Goal: Task Accomplishment & Management: Complete application form

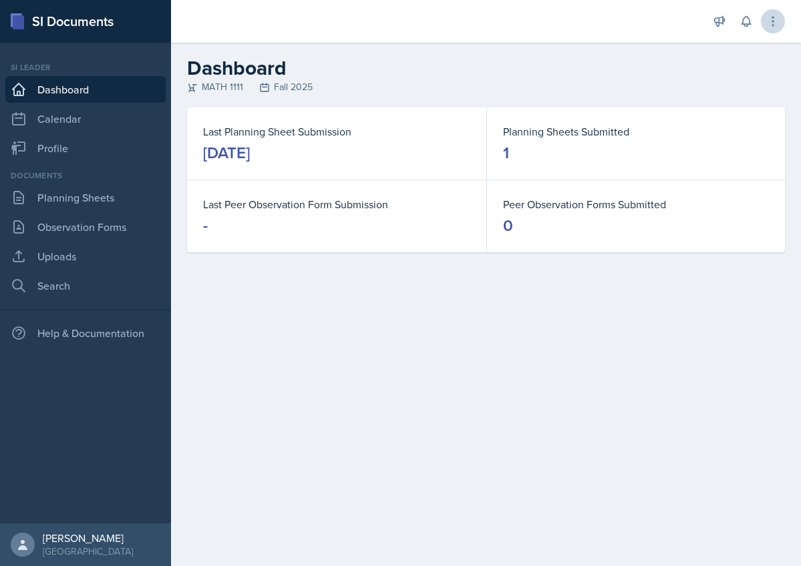
click at [774, 28] on button at bounding box center [772, 21] width 24 height 24
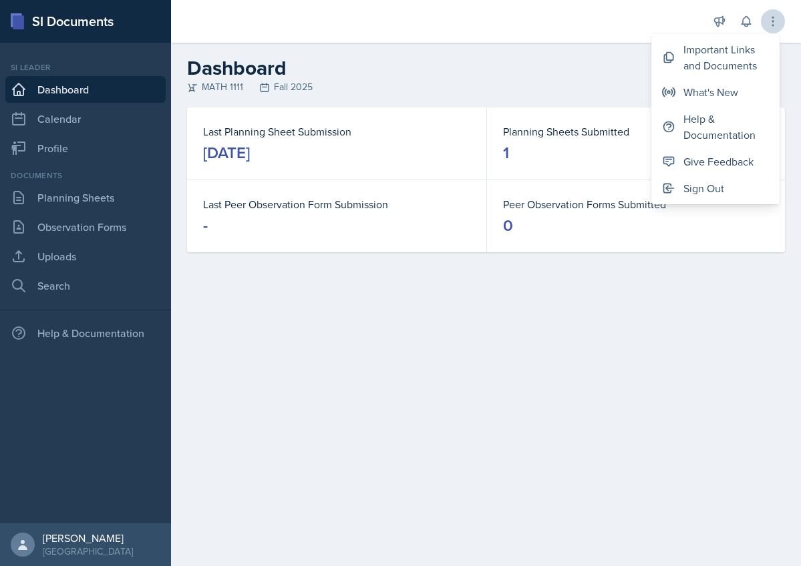
click at [774, 29] on button at bounding box center [772, 21] width 24 height 24
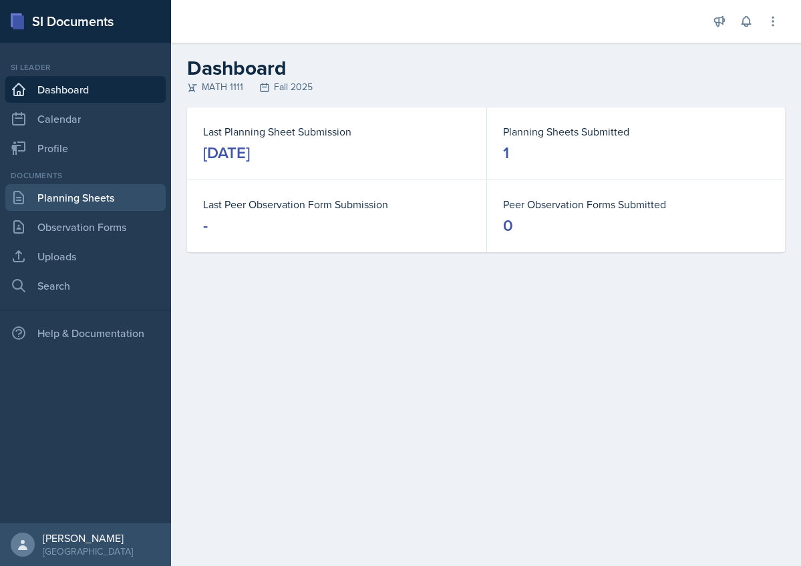
click at [41, 196] on link "Planning Sheets" at bounding box center [85, 197] width 160 height 27
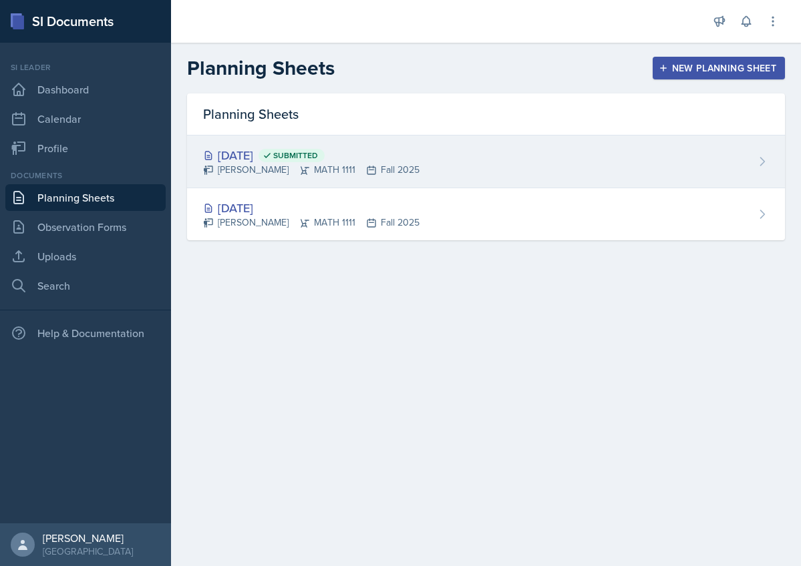
click at [411, 158] on div "Aug 26th, 2025 Submitted Dina Elemam MATH 1111 Fall 2025" at bounding box center [486, 162] width 598 height 53
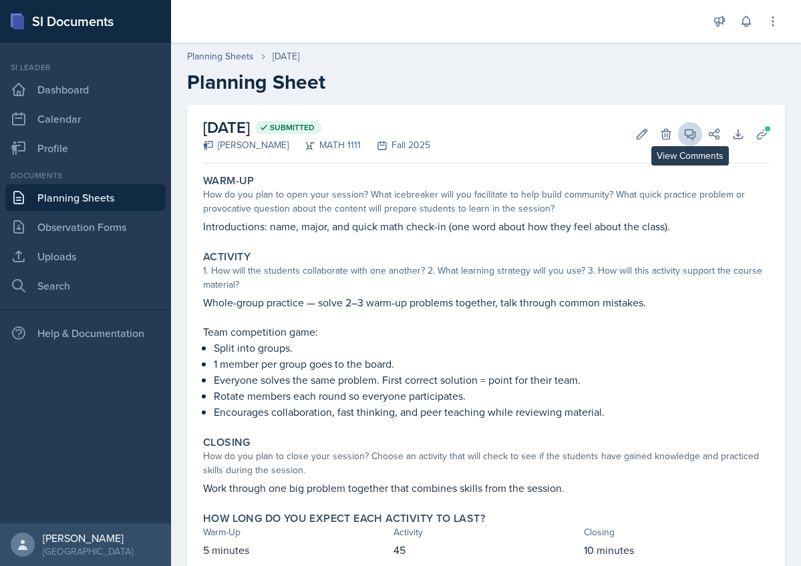
click at [694, 132] on span at bounding box center [694, 129] width 7 height 7
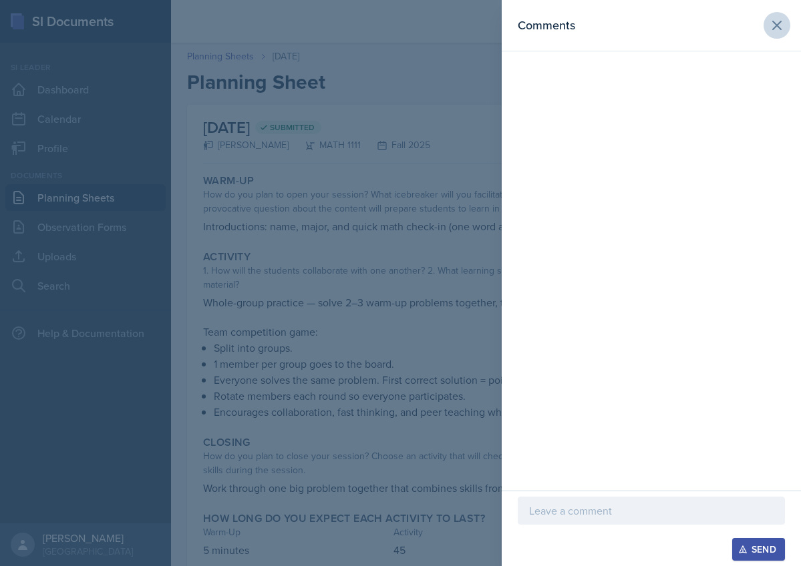
click at [777, 26] on icon at bounding box center [776, 25] width 8 height 8
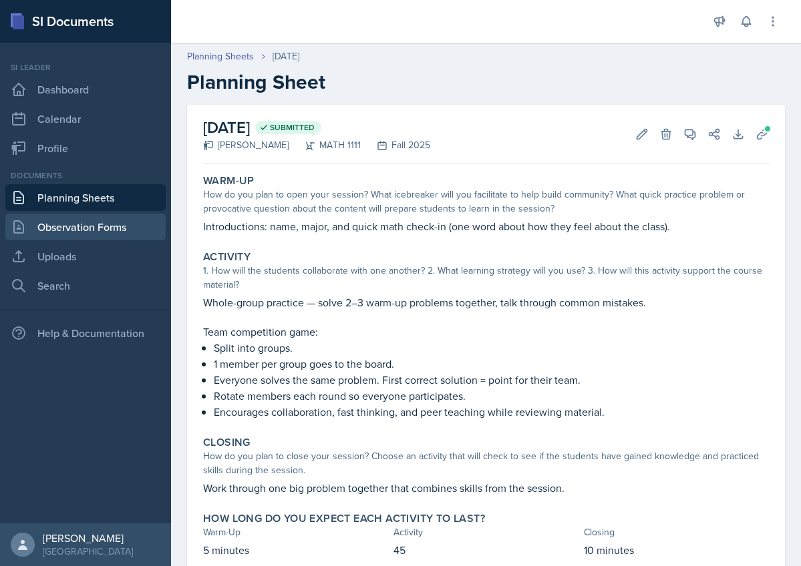
click at [116, 232] on link "Observation Forms" at bounding box center [85, 227] width 160 height 27
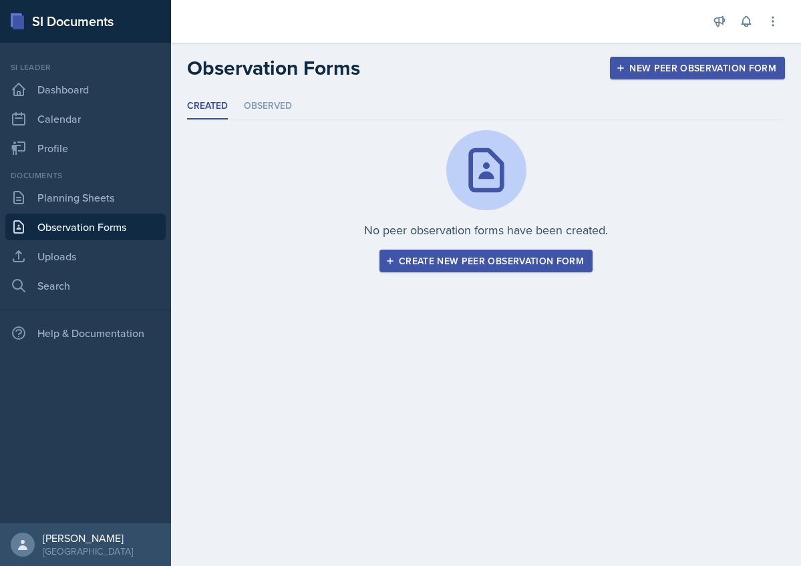
click at [422, 263] on div "Create new peer observation form" at bounding box center [486, 261] width 196 height 11
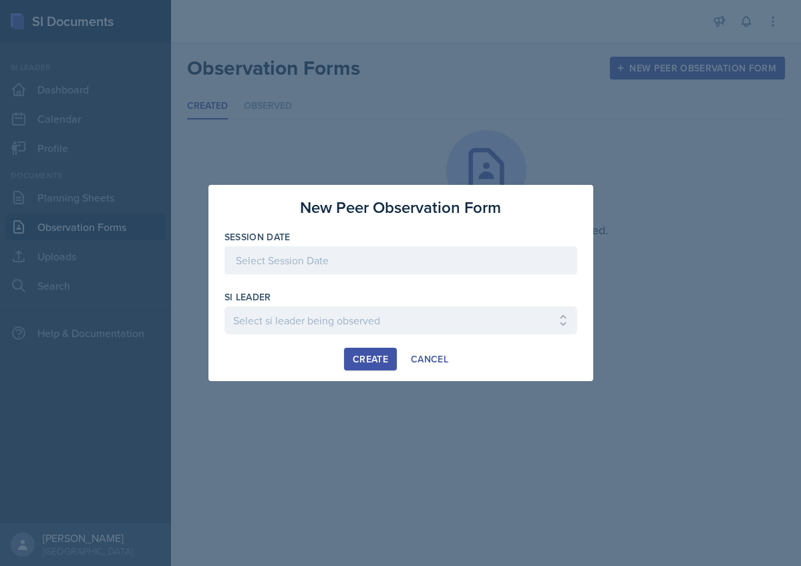
click at [422, 260] on div at bounding box center [400, 260] width 353 height 28
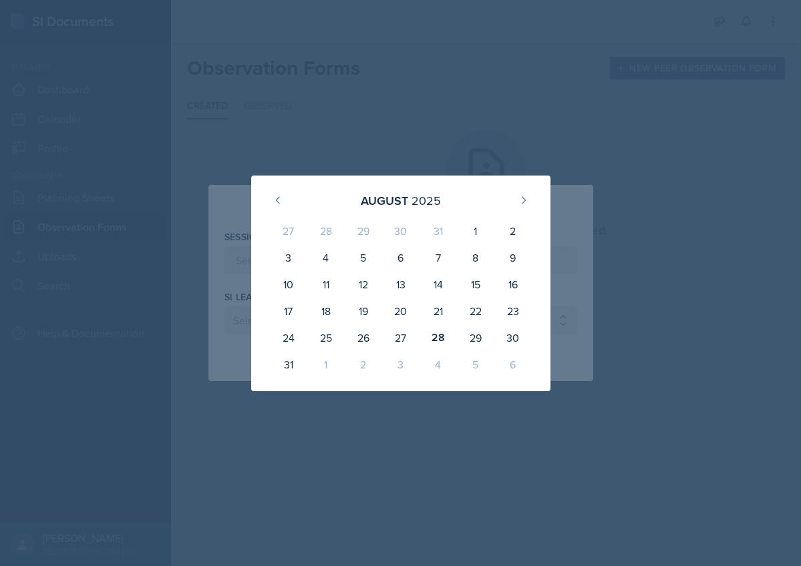
click at [367, 139] on div at bounding box center [400, 283] width 801 height 566
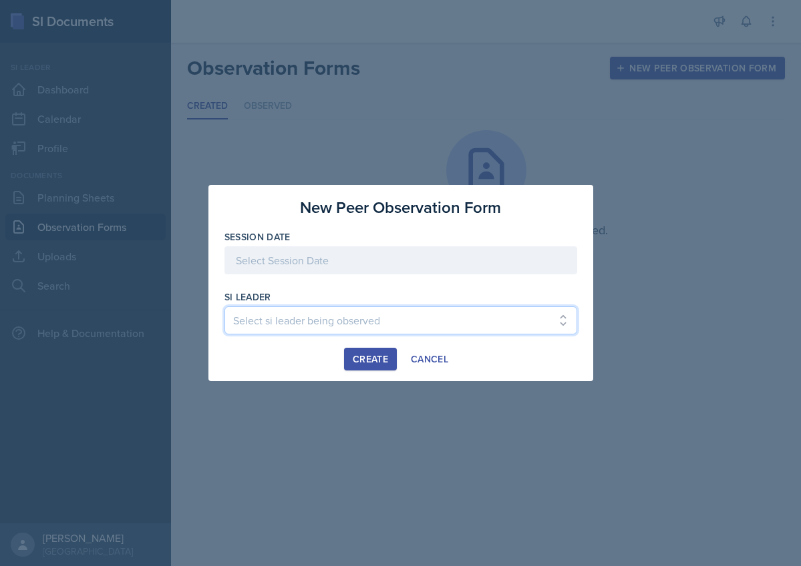
select select "75a20c42-f955-4c0a-9132-0a29a47220a7"
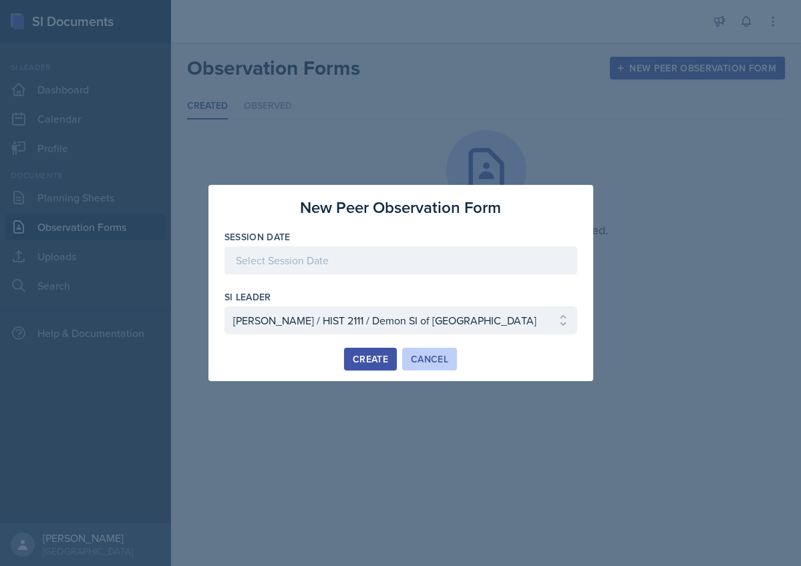
click at [443, 357] on div "Cancel" at bounding box center [429, 359] width 37 height 11
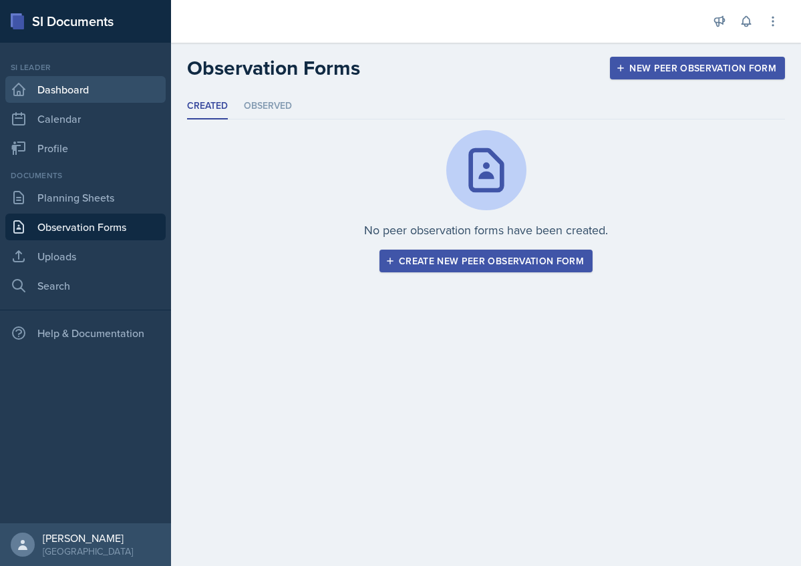
click at [109, 95] on link "Dashboard" at bounding box center [85, 89] width 160 height 27
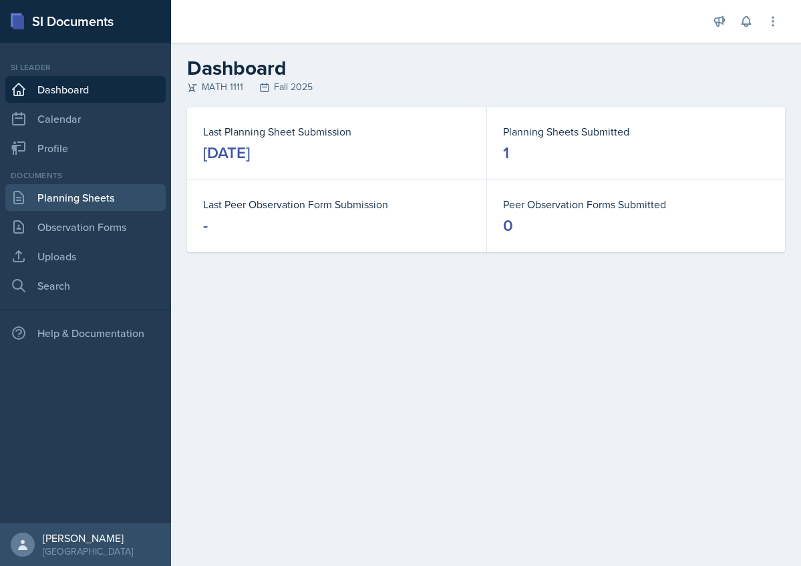
click at [85, 194] on link "Planning Sheets" at bounding box center [85, 197] width 160 height 27
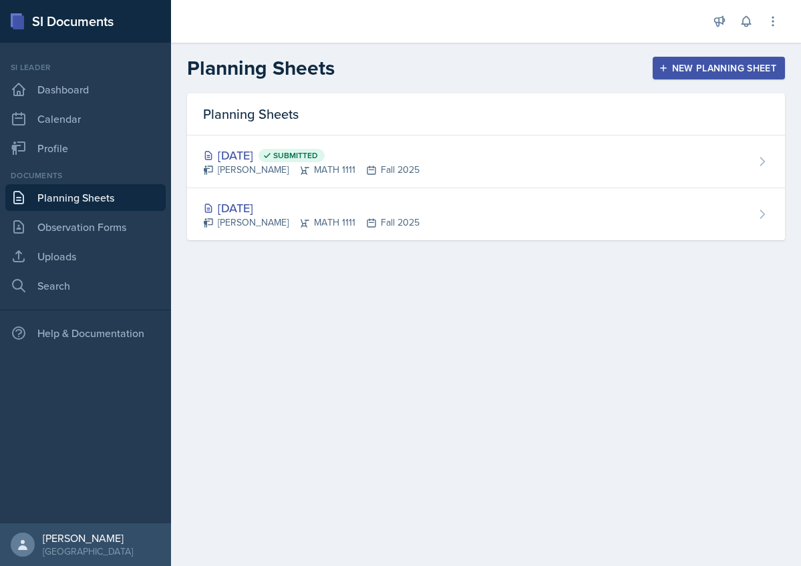
click at [670, 69] on div "New Planning Sheet" at bounding box center [718, 68] width 115 height 11
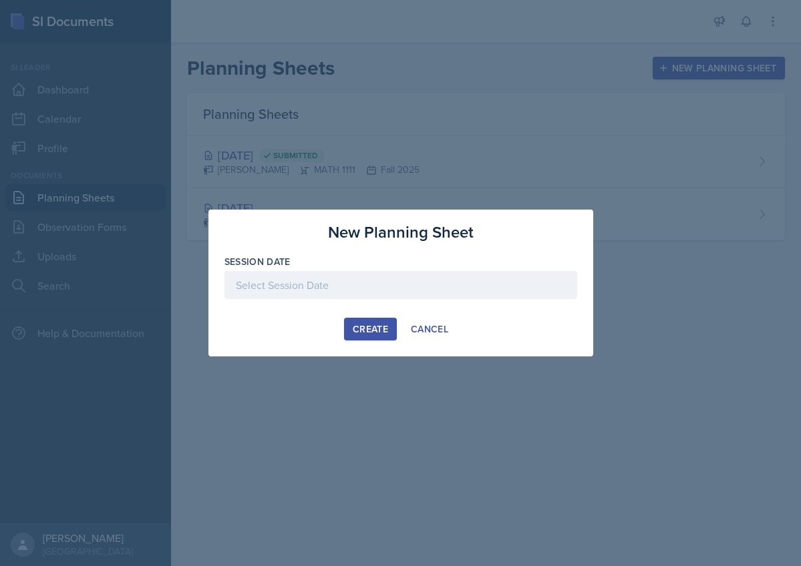
click at [371, 278] on div at bounding box center [400, 285] width 353 height 28
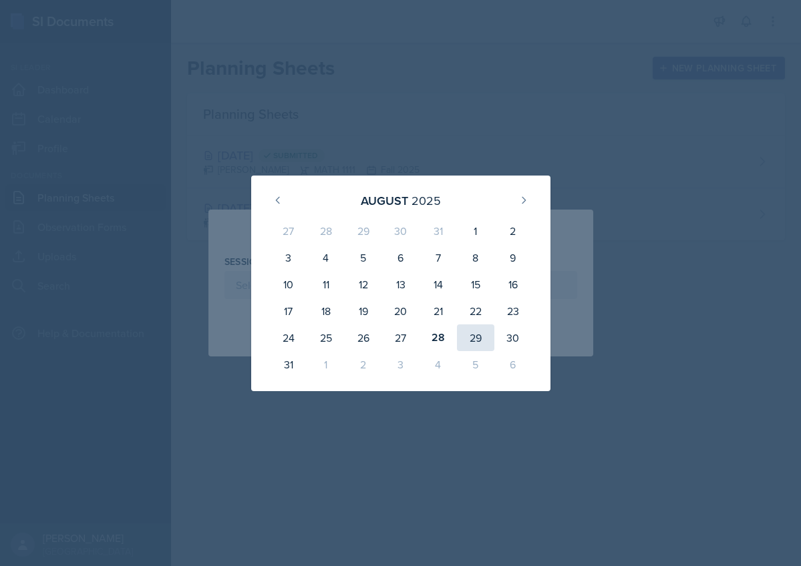
click at [469, 338] on div "29" at bounding box center [475, 337] width 37 height 27
type input "August 29th, 2025"
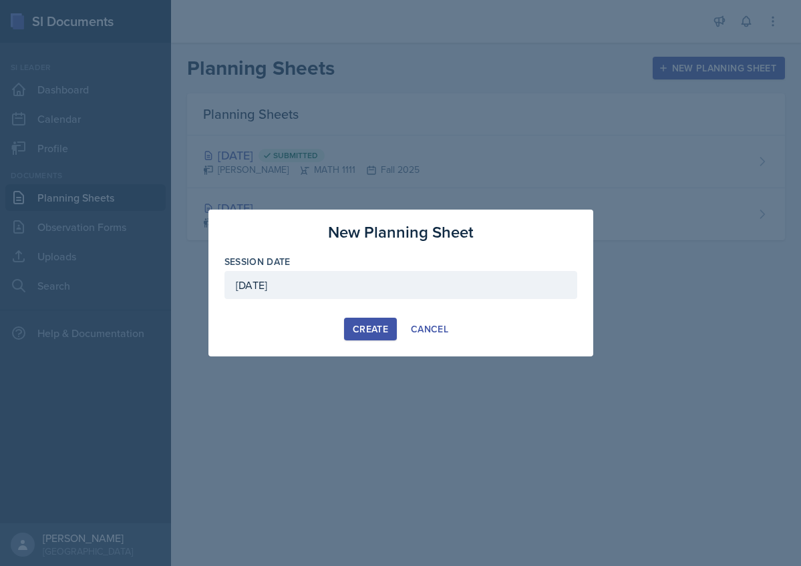
click at [372, 328] on div "Create" at bounding box center [370, 329] width 35 height 11
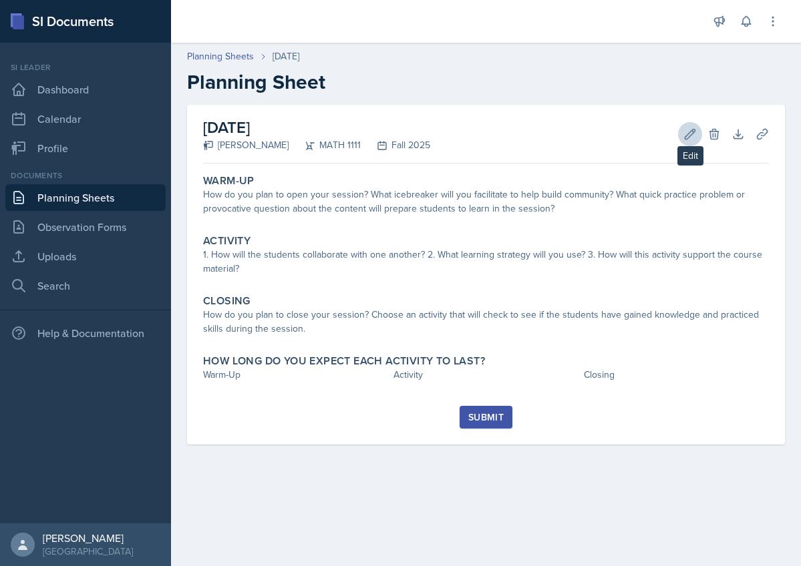
click at [682, 136] on button "Edit" at bounding box center [690, 134] width 24 height 24
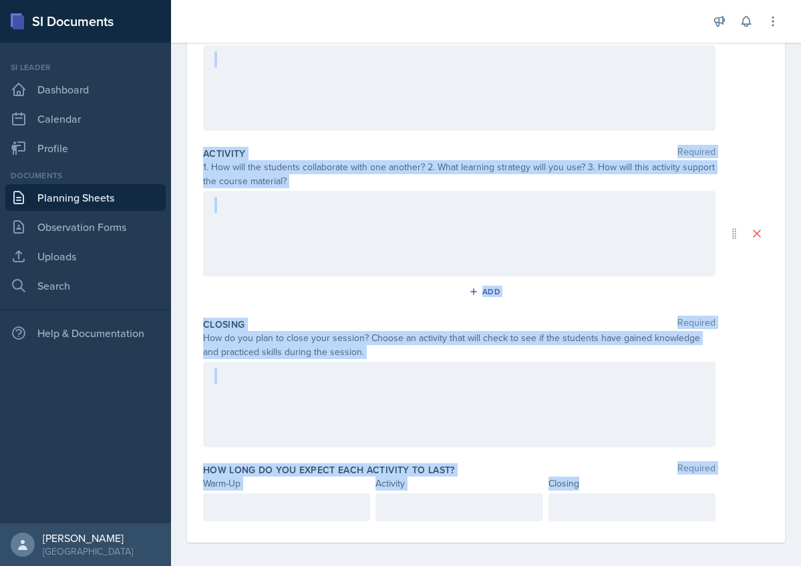
scroll to position [189, 0]
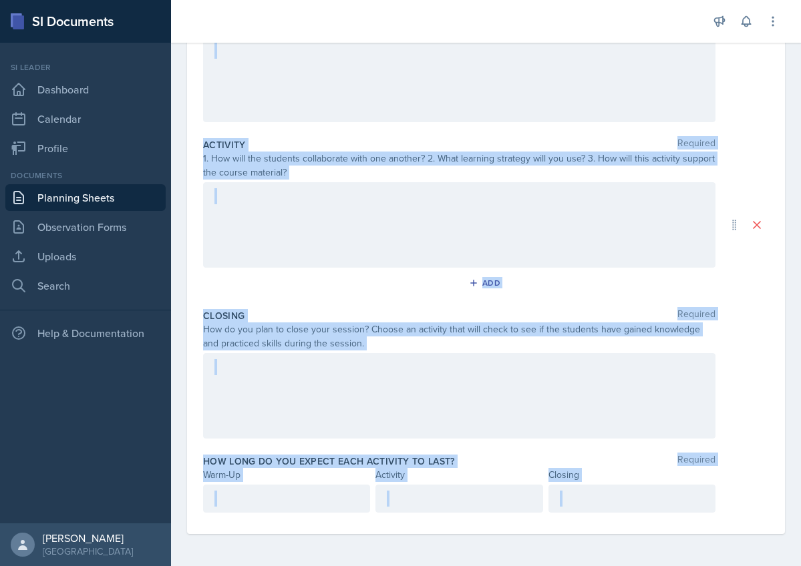
drag, startPoint x: 204, startPoint y: 186, endPoint x: 647, endPoint y: 509, distance: 548.4
click at [647, 510] on div "Warm-Up Required How do you plan to open your session? What icebreaker will you…" at bounding box center [486, 258] width 566 height 552
copy div "Warm-Up Required How do you plan to open your session? What icebreaker will you…"
